Goal: Information Seeking & Learning: Learn about a topic

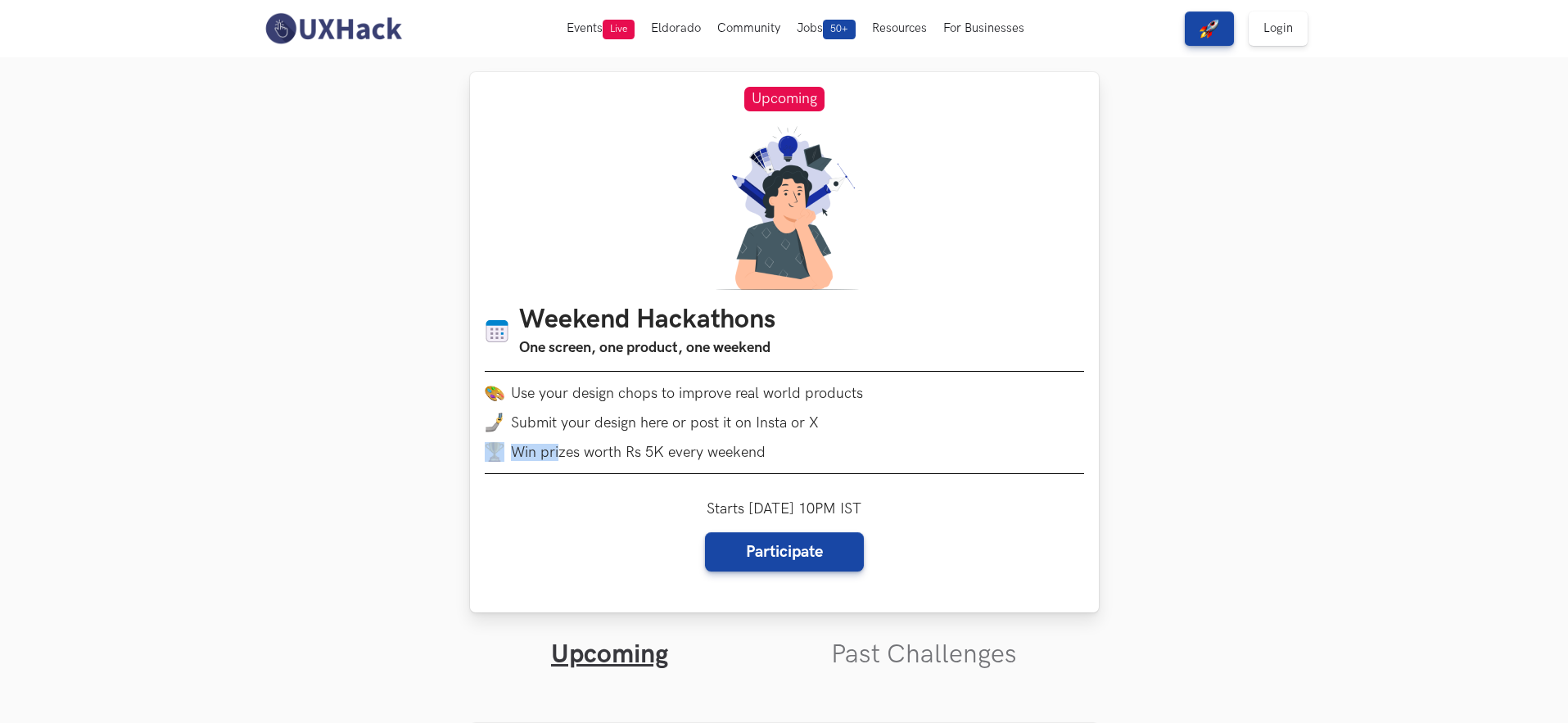
drag, startPoint x: 558, startPoint y: 457, endPoint x: 813, endPoint y: 457, distance: 255.0
click at [813, 457] on li "Win prizes worth Rs 5K every weekend" at bounding box center [784, 452] width 600 height 20
click at [812, 457] on li "Win prizes worth Rs 5K every weekend" at bounding box center [784, 452] width 600 height 20
click at [354, 42] on img at bounding box center [333, 28] width 146 height 34
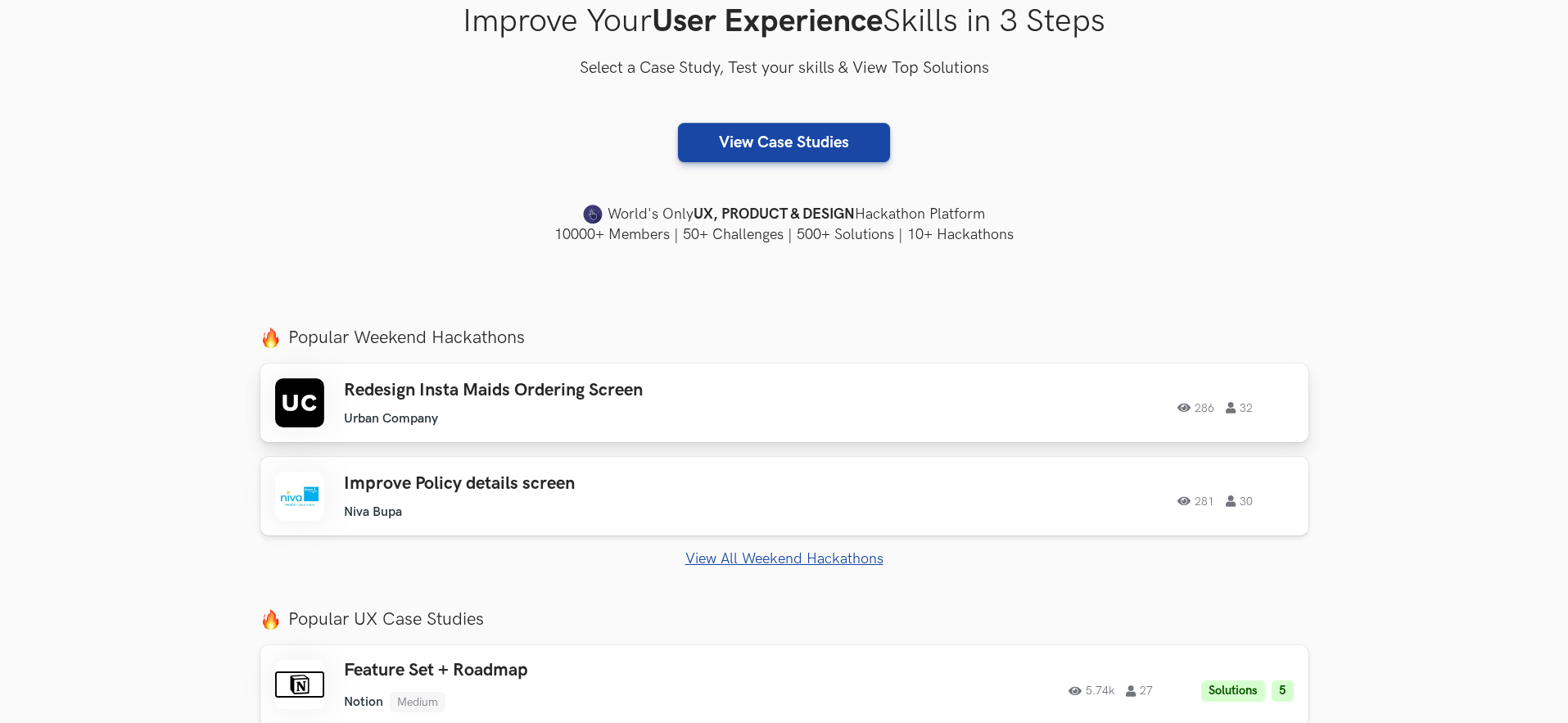
scroll to position [388, 0]
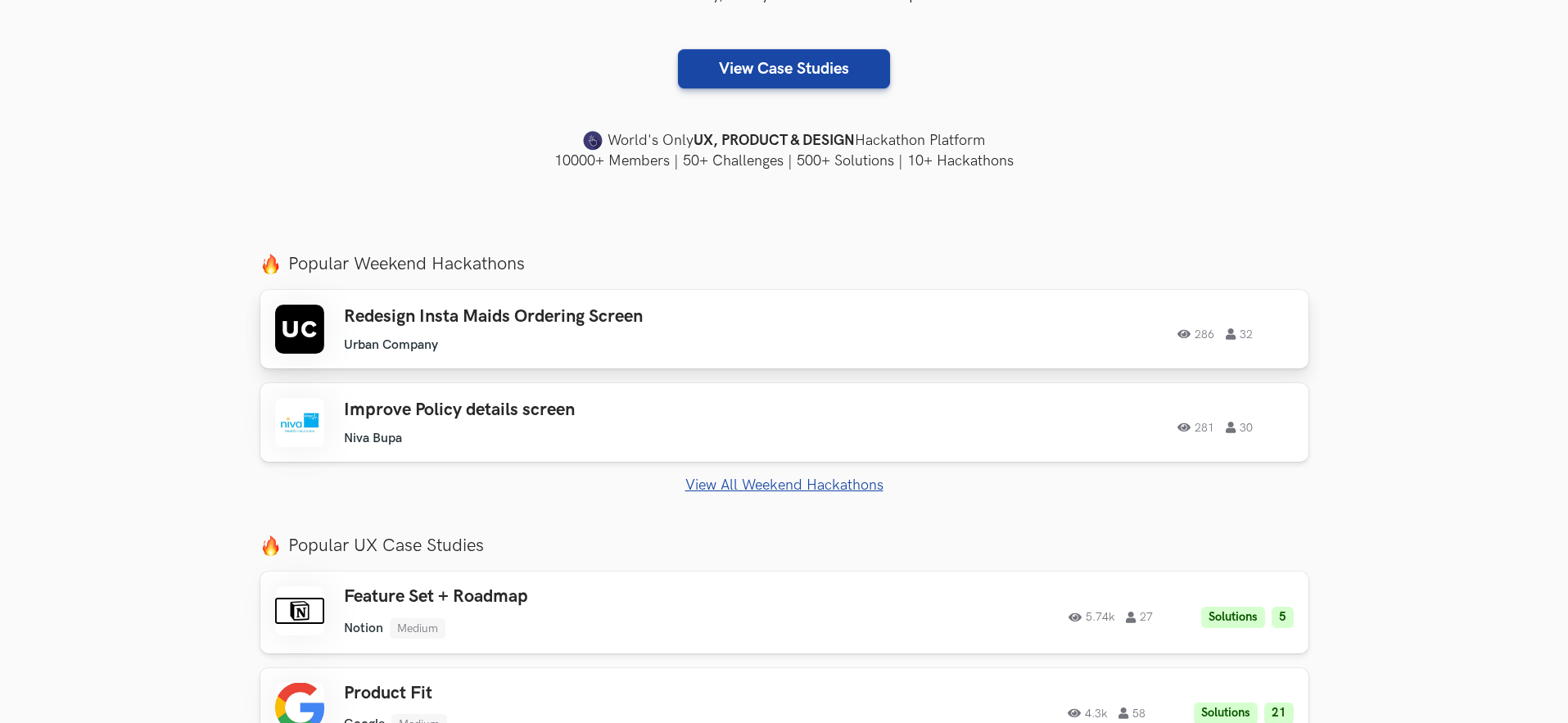
click at [592, 326] on h3 "Redesign Insta Maids Ordering Screen" at bounding box center [576, 317] width 465 height 22
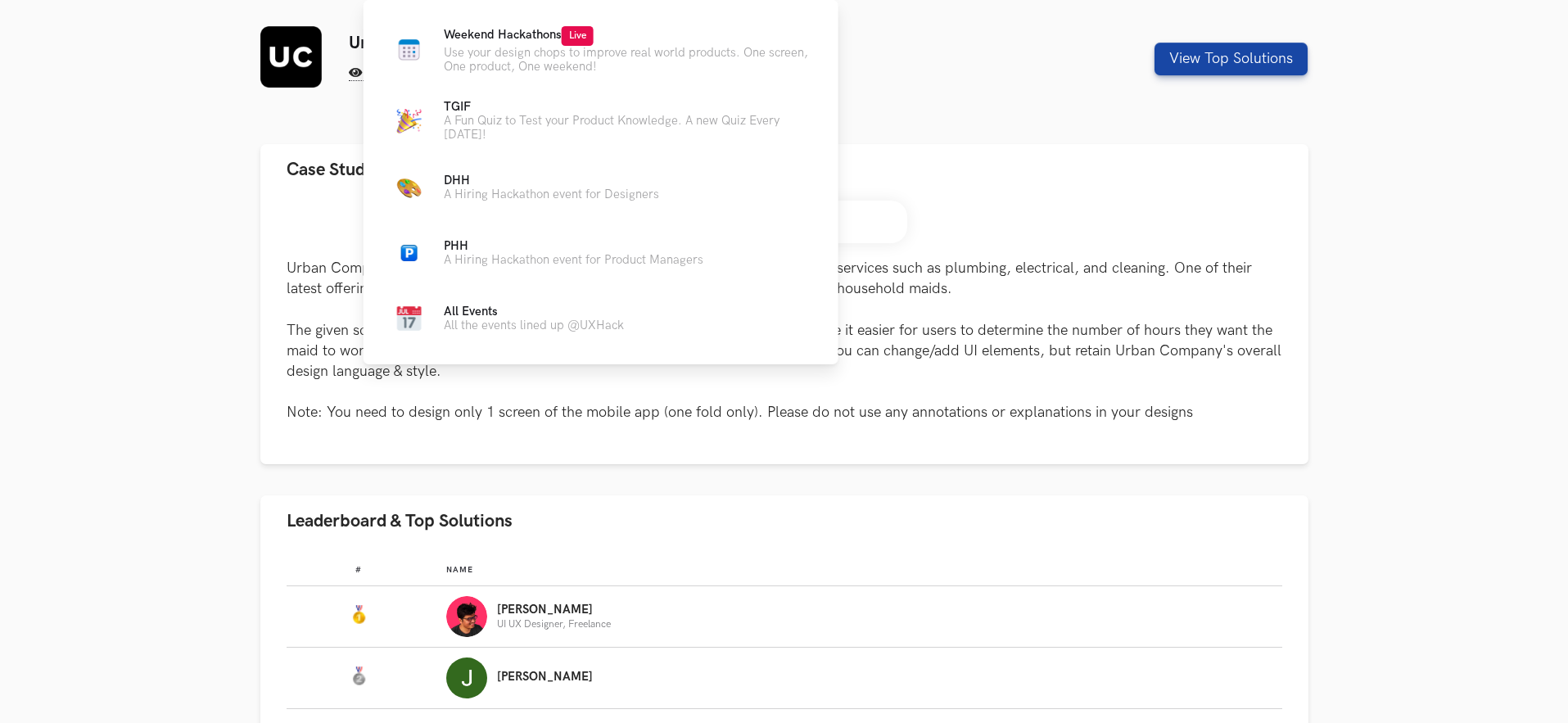
scroll to position [267, 0]
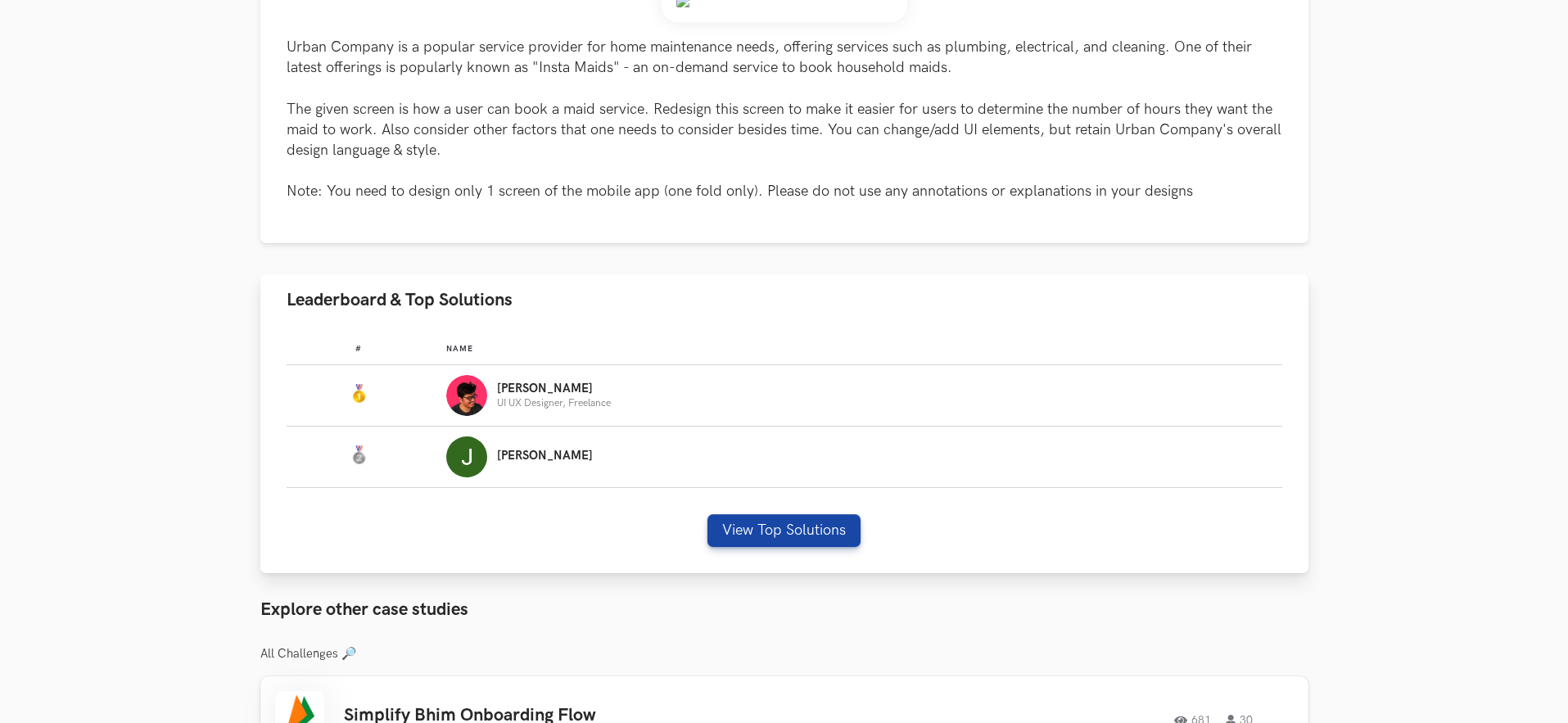
drag, startPoint x: 1142, startPoint y: 403, endPoint x: 546, endPoint y: 424, distance: 596.4
click at [1126, 403] on div "Nirmalkumar UI UX Designer, Freelance" at bounding box center [856, 395] width 820 height 41
click at [523, 398] on p "UI UX Designer, Freelance" at bounding box center [553, 403] width 114 height 10
drag, startPoint x: 504, startPoint y: 397, endPoint x: 604, endPoint y: 403, distance: 100.2
click at [603, 403] on p "UI UX Designer, Freelance" at bounding box center [553, 403] width 114 height 10
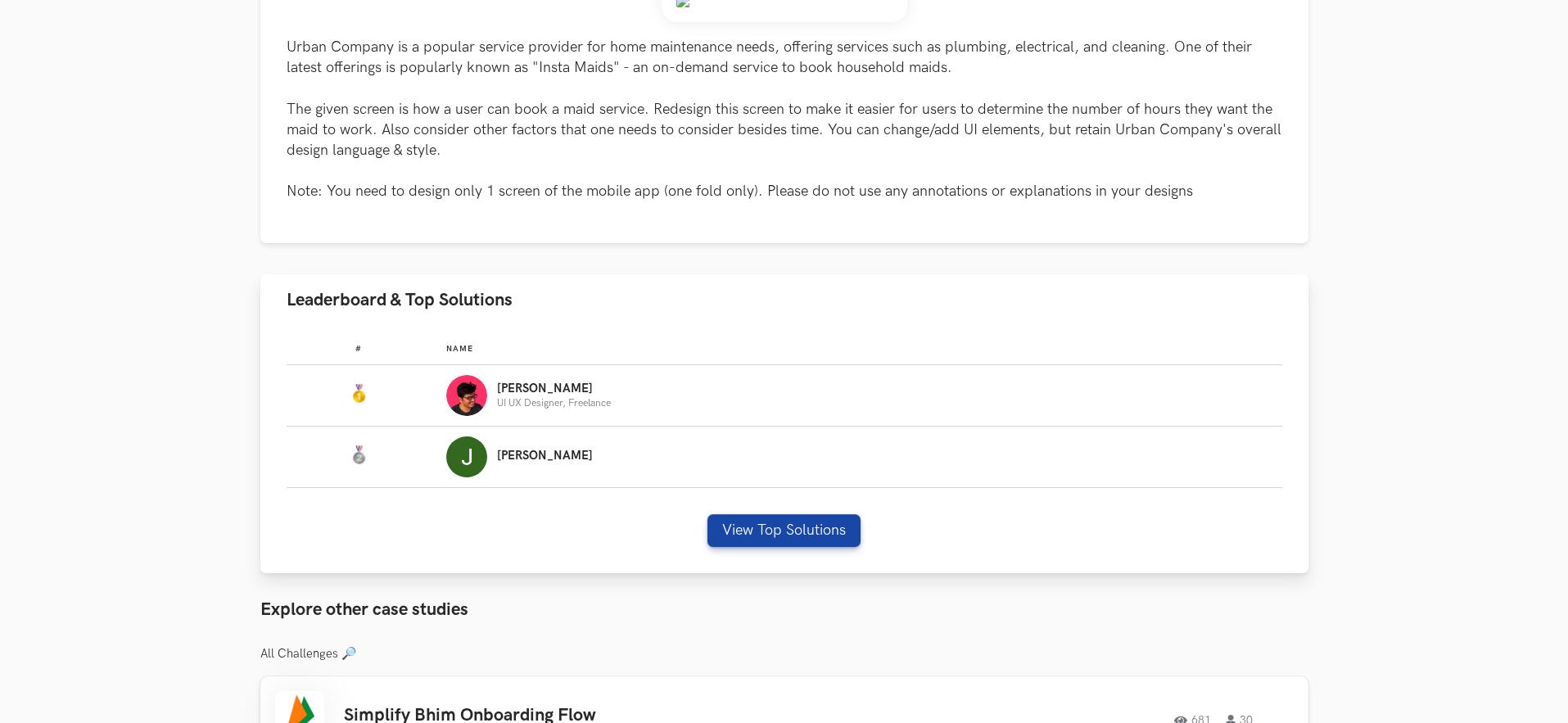
click at [604, 403] on p "UI UX Designer, Freelance" at bounding box center [553, 403] width 114 height 10
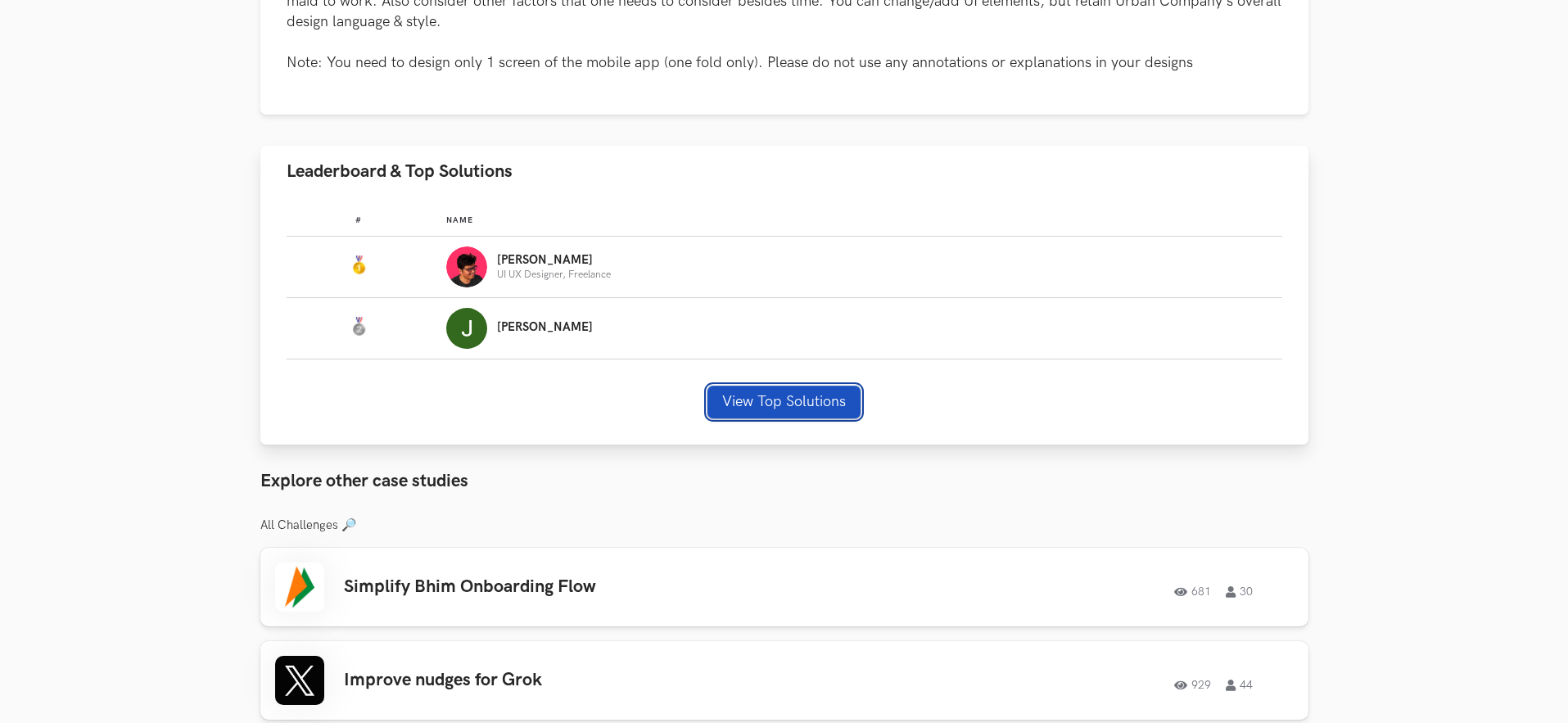
click at [763, 403] on button "View Top Solutions" at bounding box center [784, 402] width 153 height 33
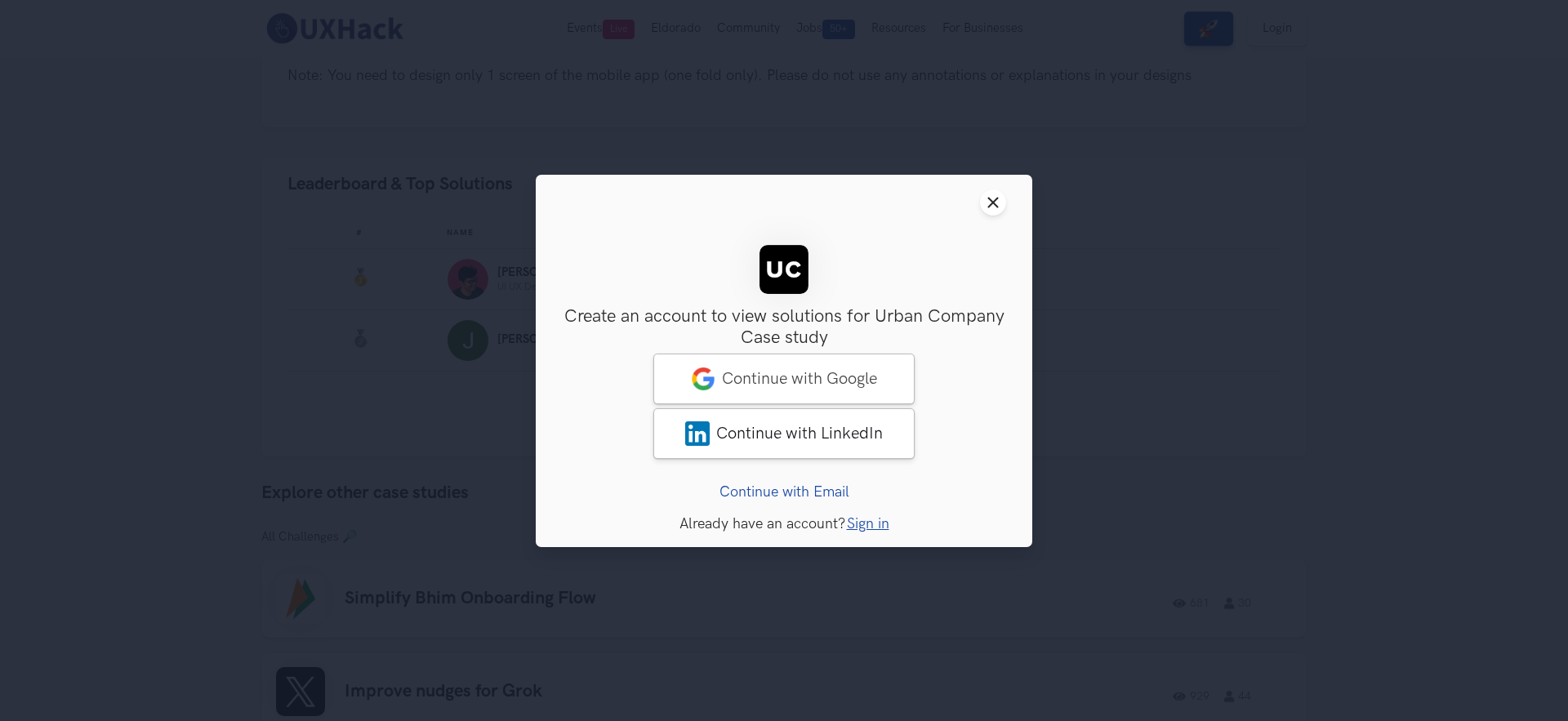
click at [1009, 200] on header "Close modal window" at bounding box center [784, 202] width 497 height 55
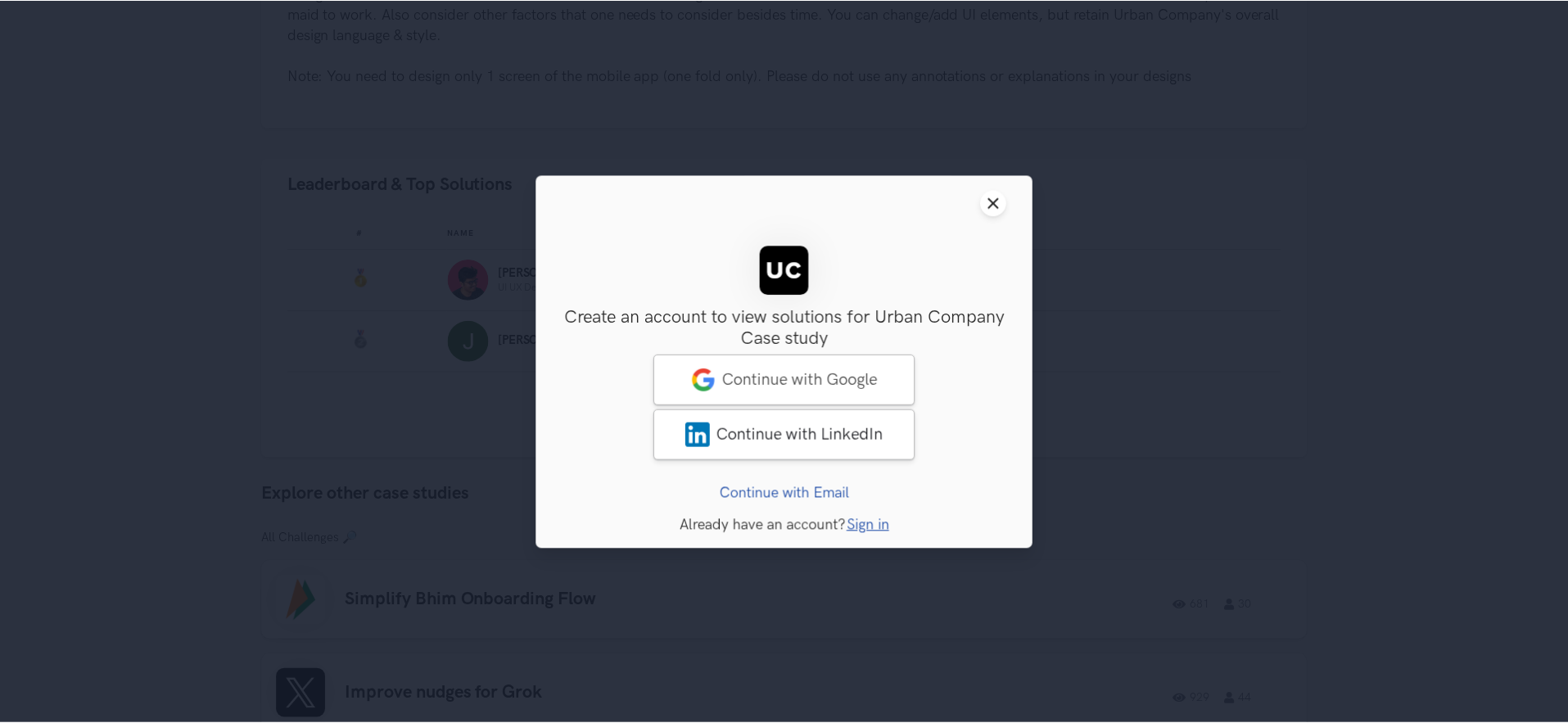
scroll to position [395, 0]
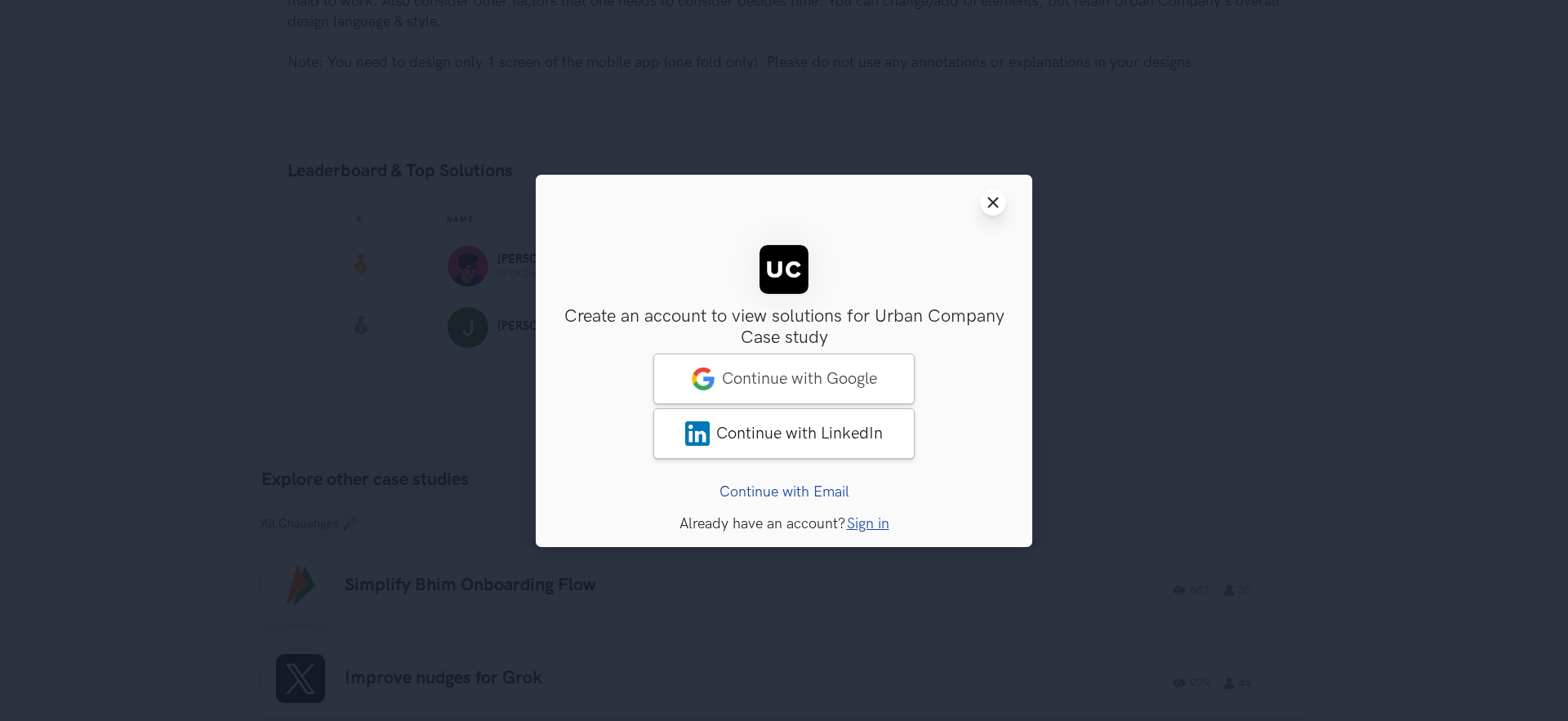
click at [993, 201] on line at bounding box center [993, 202] width 9 height 9
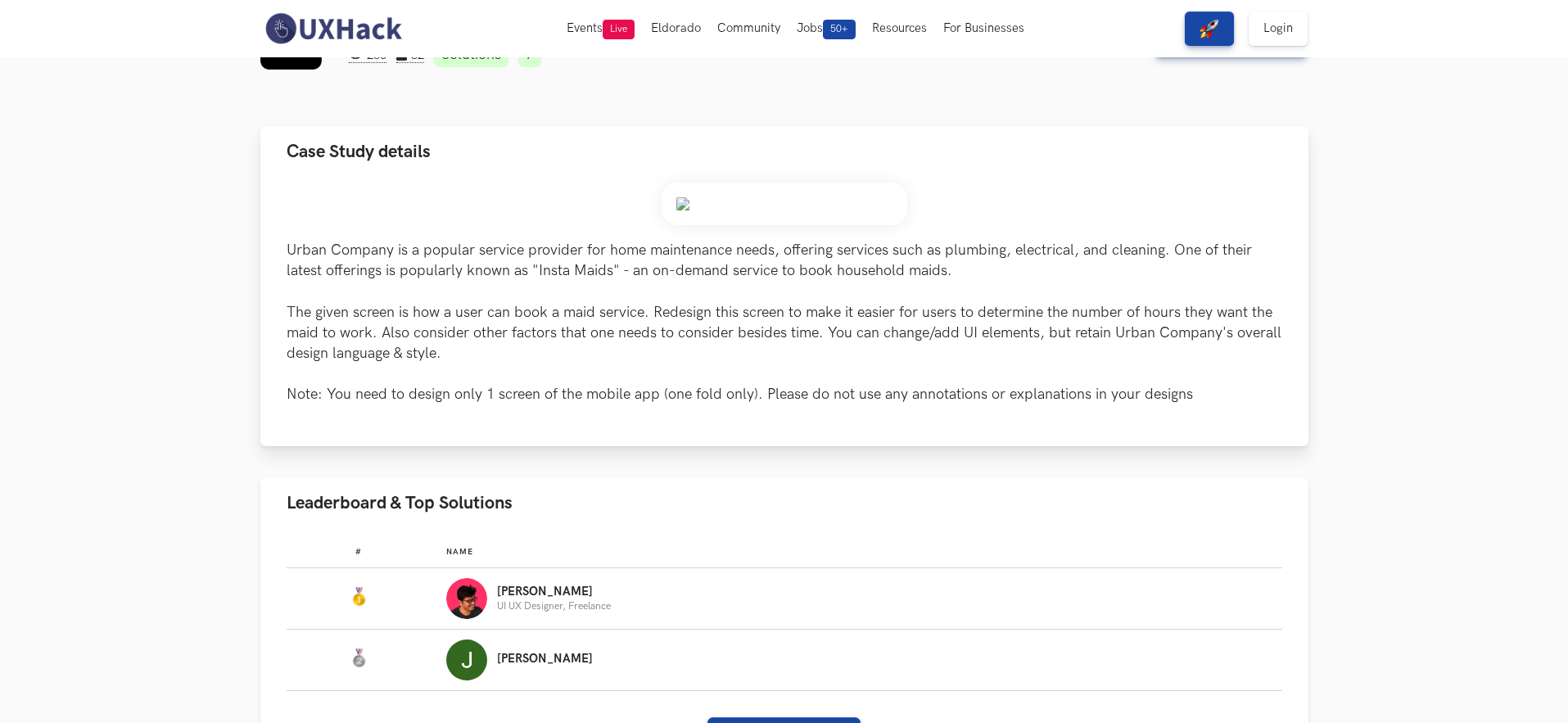
scroll to position [0, 0]
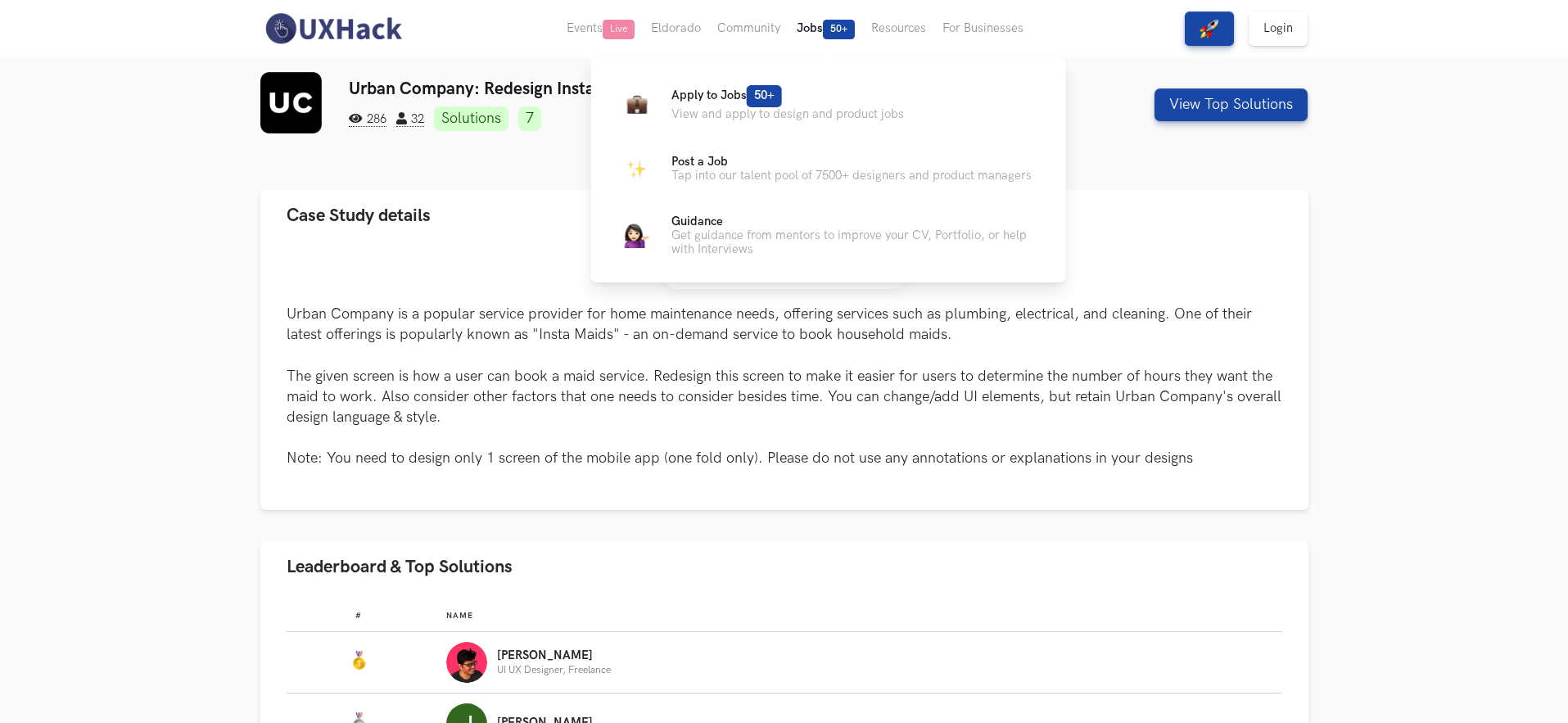
click at [828, 28] on span "50+" at bounding box center [839, 29] width 32 height 20
click at [766, 106] on span "50+" at bounding box center [764, 95] width 35 height 22
click at [784, 89] on p "Apply to Jobs 50+" at bounding box center [787, 95] width 233 height 22
